Goal: Book appointment/travel/reservation

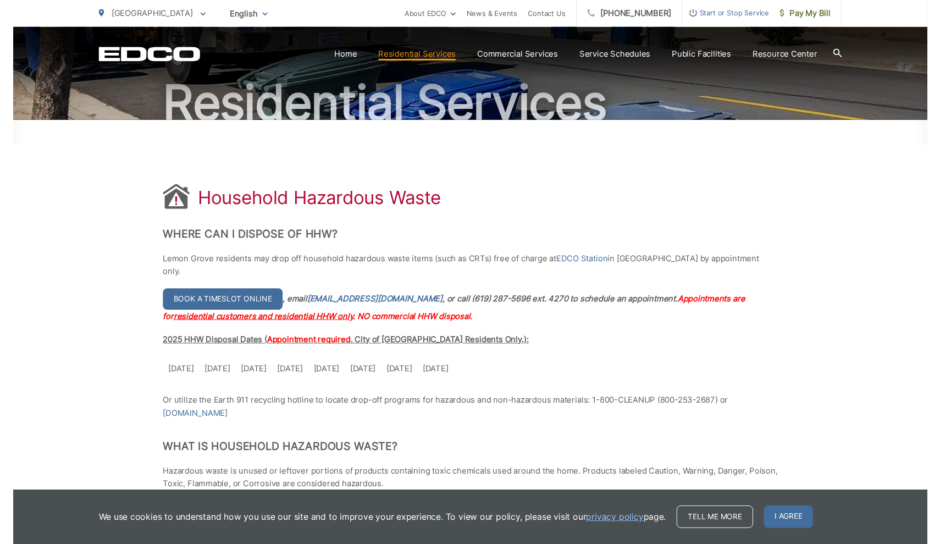
scroll to position [100, 0]
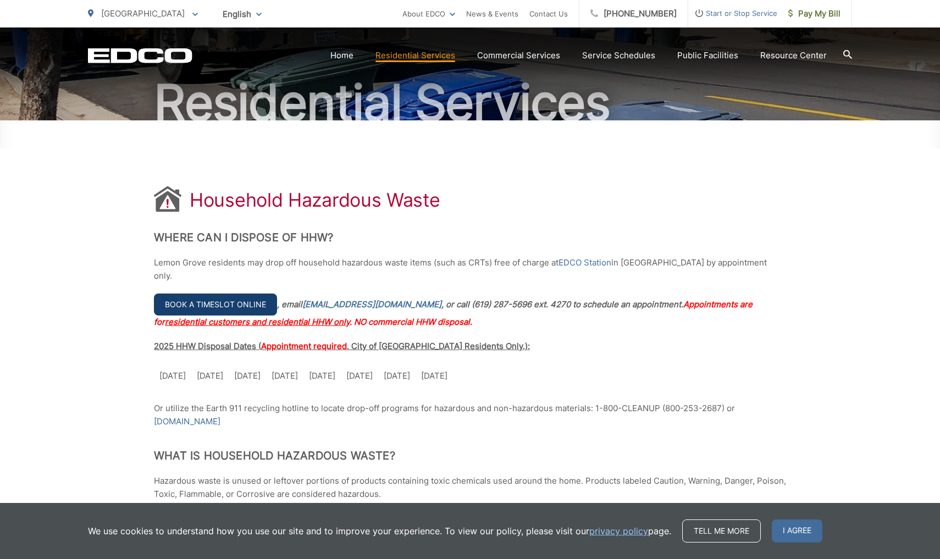
click at [246, 294] on link "Book a timeslot online" at bounding box center [215, 305] width 123 height 22
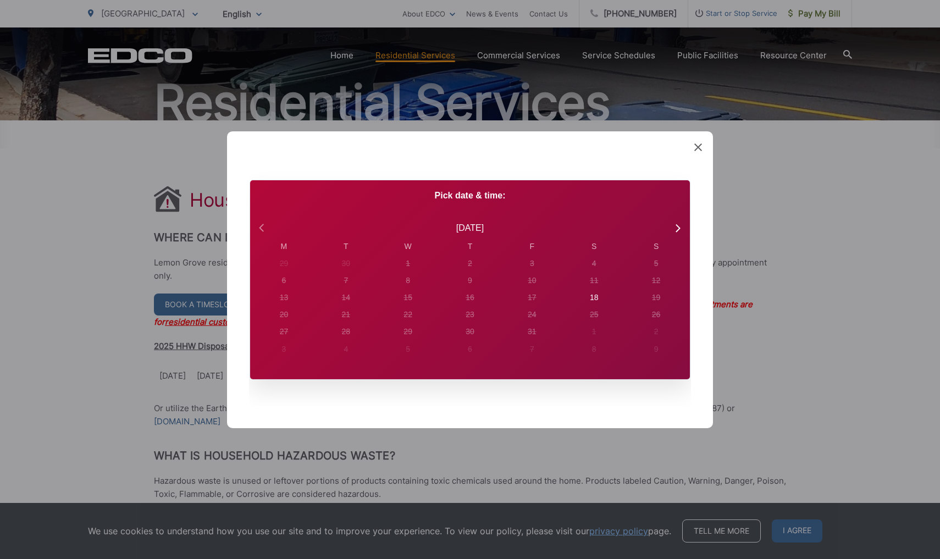
click at [266, 230] on icon at bounding box center [263, 227] width 14 height 14
click at [286, 269] on div "20" at bounding box center [284, 264] width 4 height 12
click at [679, 231] on icon at bounding box center [677, 227] width 14 height 14
click at [289, 269] on div "18" at bounding box center [284, 264] width 9 height 12
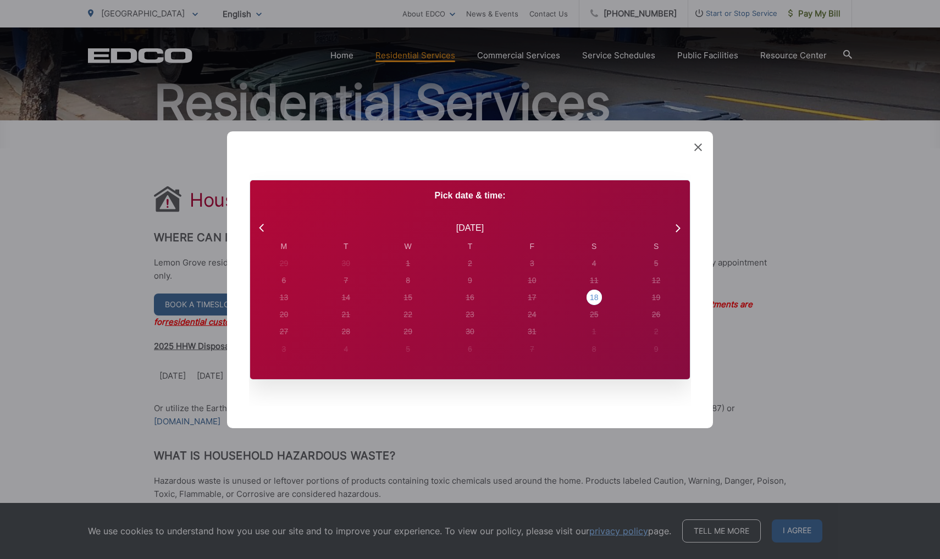
radio input "true"
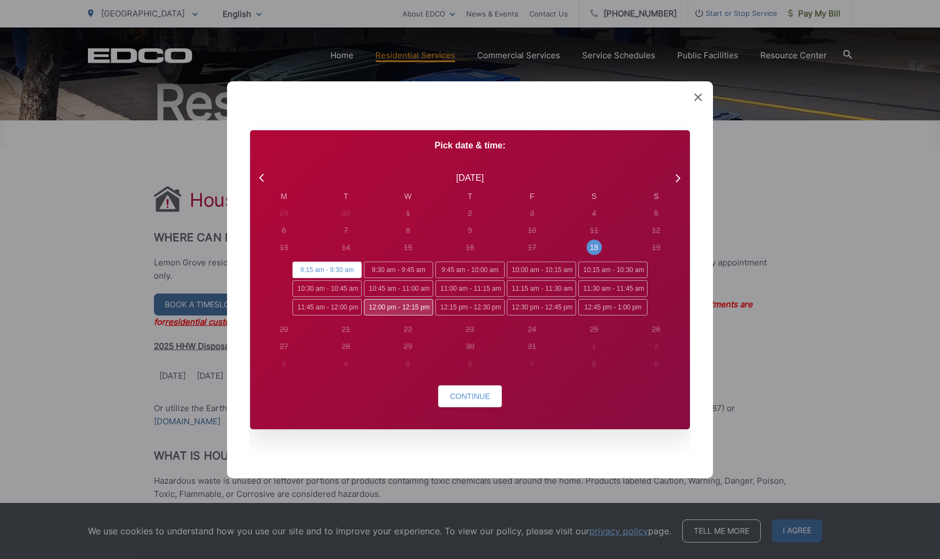
click at [417, 305] on span "12:00 pm - 12:15 pm" at bounding box center [398, 307] width 69 height 16
click at [371, 305] on input "12:00 pm - 12:15 pm" at bounding box center [367, 302] width 7 height 7
radio input "true"
radio input "false"
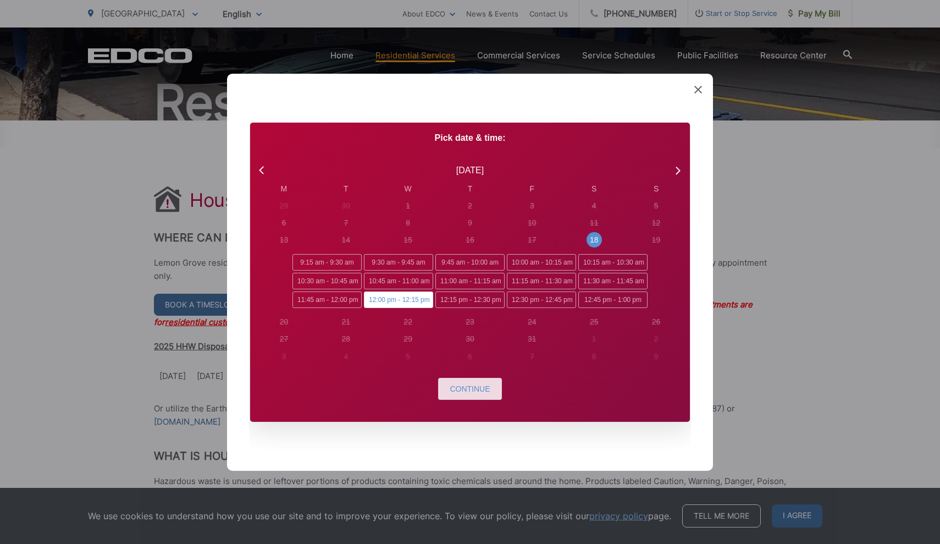
click at [465, 387] on span "Continue" at bounding box center [470, 388] width 40 height 9
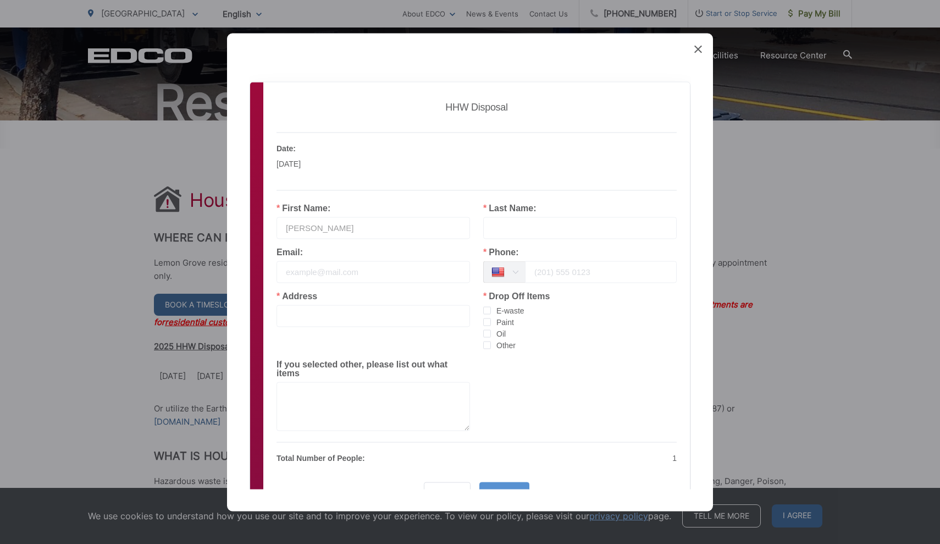
type input "[PERSON_NAME]"
type input "[EMAIL_ADDRESS][DOMAIN_NAME]"
type input "6195020614"
type input "[STREET_ADDRESS][PERSON_NAME]"
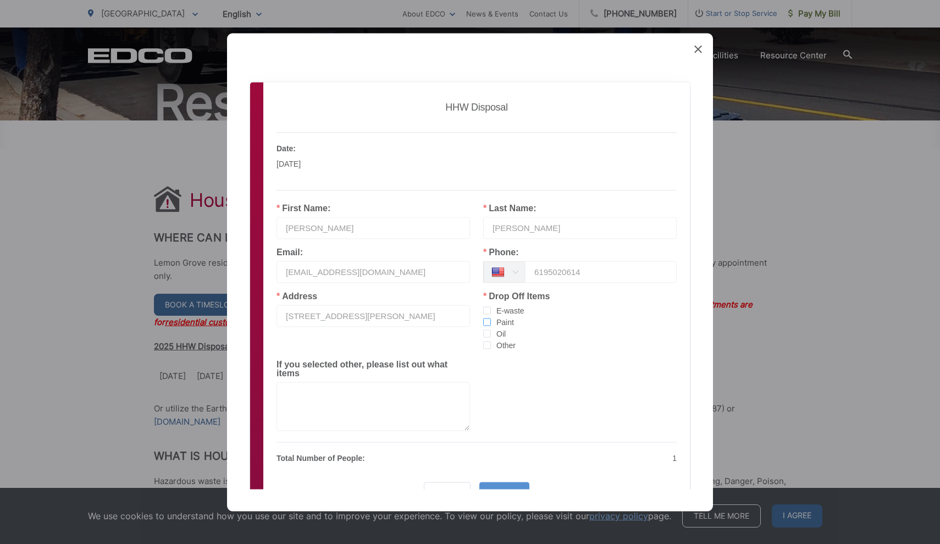
click at [490, 321] on span "checkbox-group" at bounding box center [487, 322] width 8 height 8
click at [491, 318] on input "Paint" at bounding box center [491, 318] width 0 height 0
click at [488, 341] on span "checkbox-group" at bounding box center [487, 345] width 8 height 8
click at [491, 341] on input "Other" at bounding box center [491, 341] width 0 height 0
click at [379, 381] on div "If you selected other, please list out what items" at bounding box center [374, 395] width 194 height 71
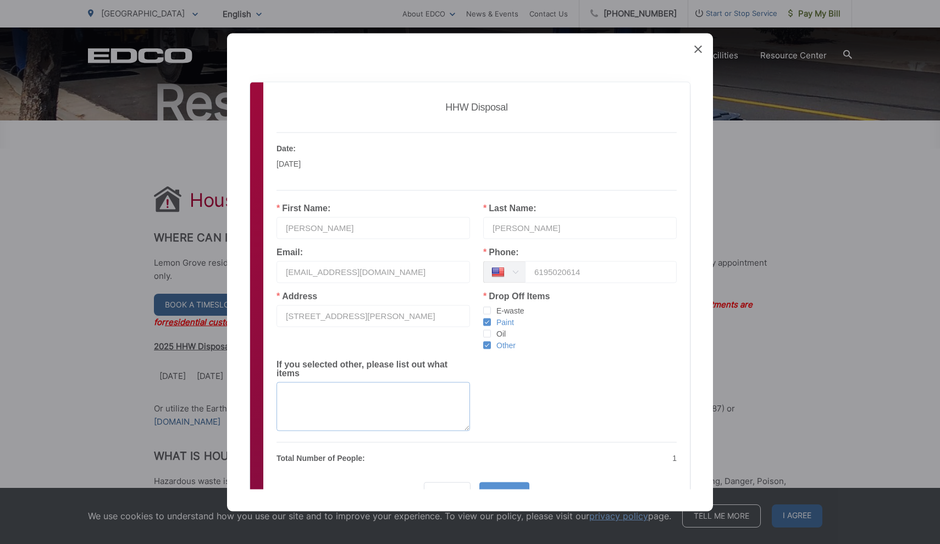
click at [362, 392] on textarea at bounding box center [374, 406] width 194 height 49
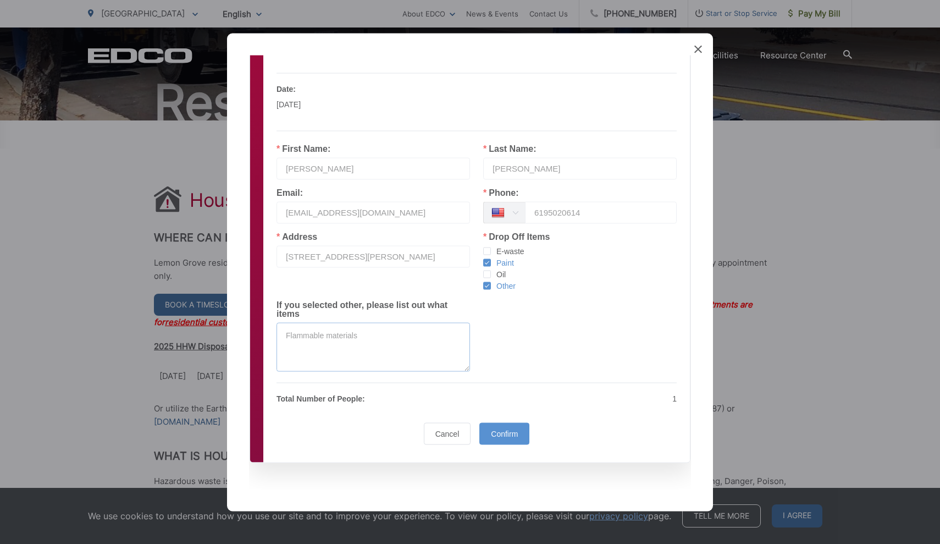
scroll to position [59, 0]
type textarea "Flammable materials"
click at [674, 399] on p "1" at bounding box center [580, 397] width 194 height 13
click at [676, 398] on p "1" at bounding box center [580, 397] width 194 height 13
click at [670, 401] on p "1" at bounding box center [580, 397] width 194 height 13
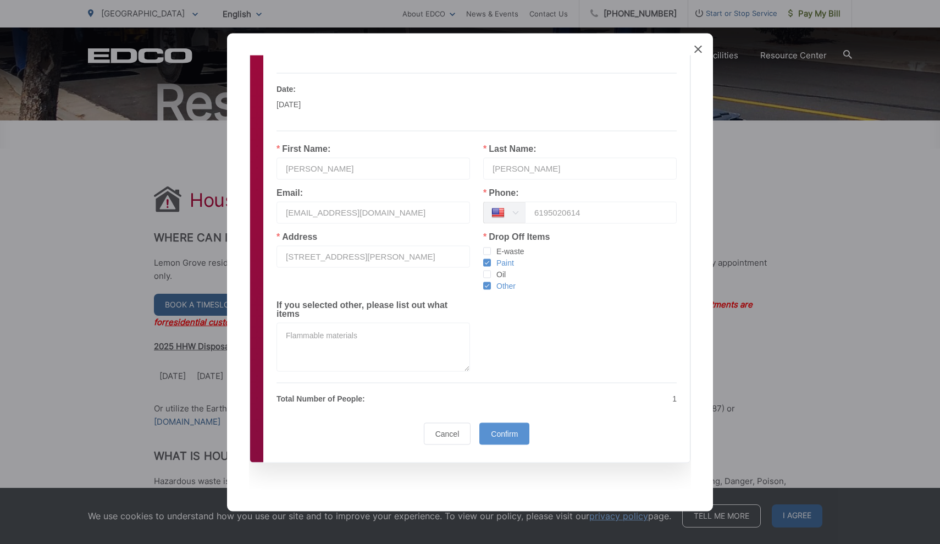
click at [670, 401] on p "1" at bounding box center [580, 397] width 194 height 13
click at [677, 399] on div "1" at bounding box center [580, 397] width 207 height 13
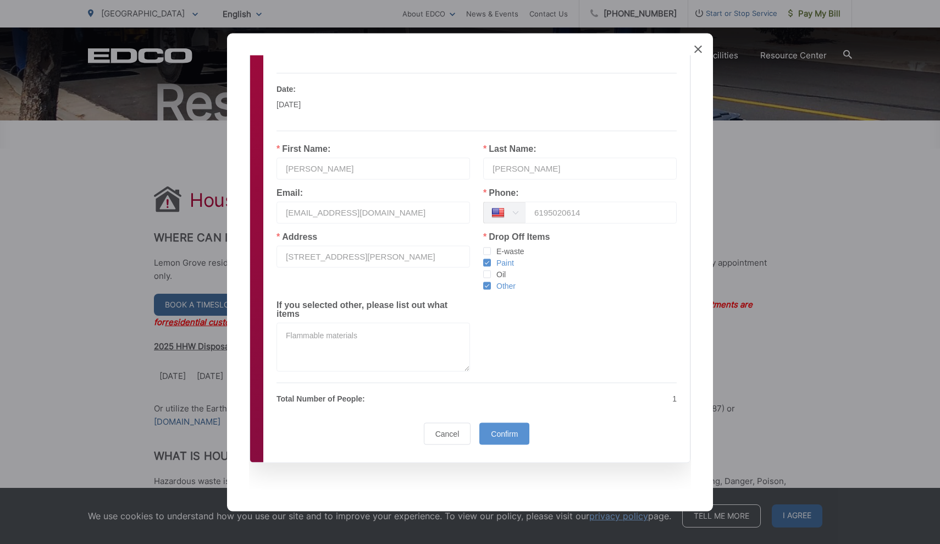
click at [675, 394] on p "1" at bounding box center [580, 397] width 194 height 13
click at [512, 435] on span "Confirm" at bounding box center [504, 433] width 27 height 9
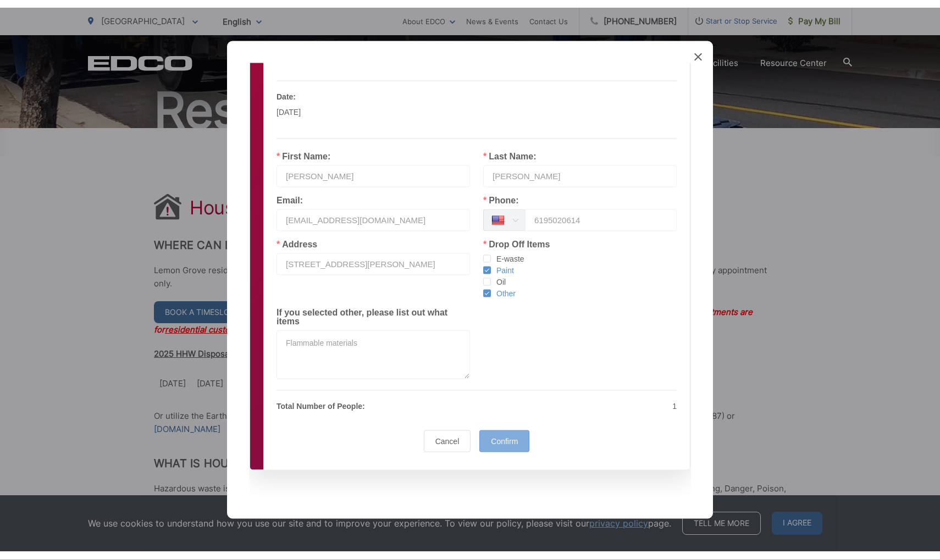
scroll to position [0, 0]
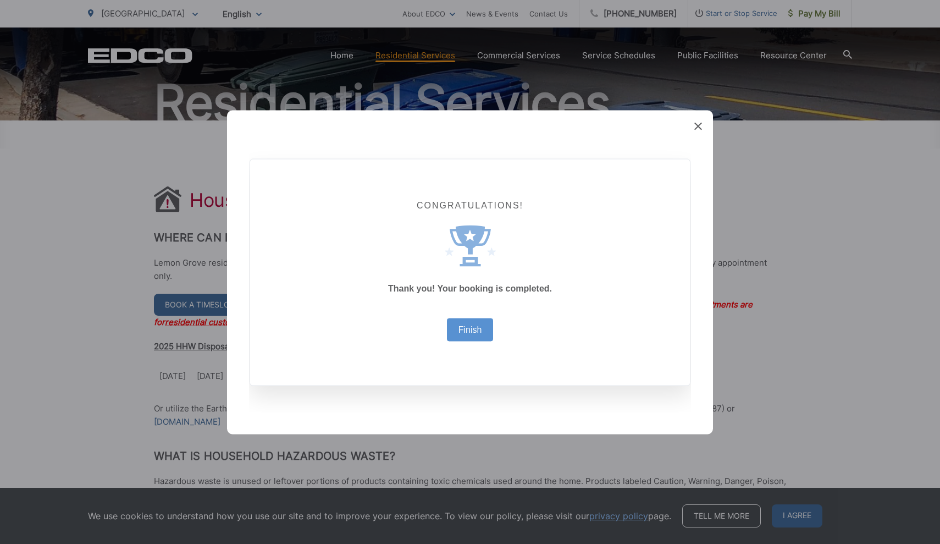
drag, startPoint x: 447, startPoint y: 507, endPoint x: 510, endPoint y: 427, distance: 101.8
click at [508, 428] on div "Created with Sketch. Congratulations! Created with Sketch. Thank you! Your book…" at bounding box center [470, 272] width 940 height 544
